Goal: Register for event/course

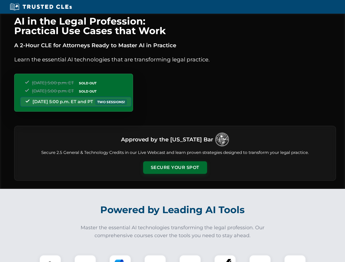
click at [175, 168] on button "Secure Your Spot" at bounding box center [175, 167] width 64 height 13
click at [50, 259] on img at bounding box center [50, 266] width 16 height 16
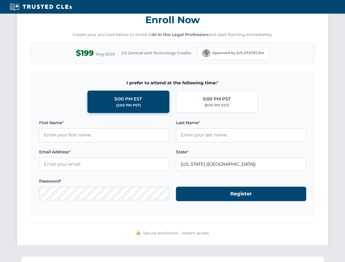
scroll to position [536, 0]
